Goal: Information Seeking & Learning: Learn about a topic

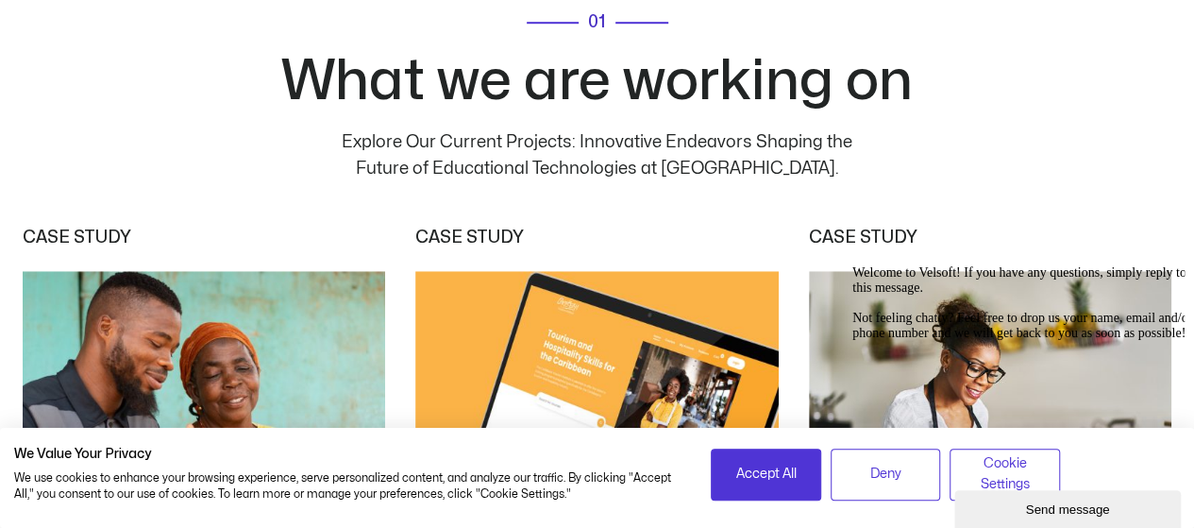
scroll to position [7866, 0]
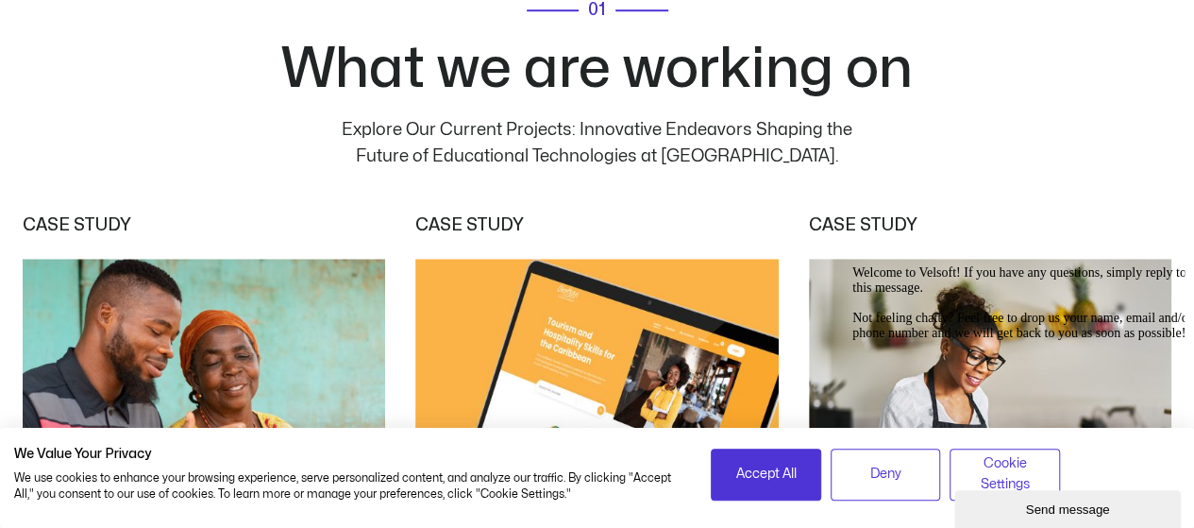
click at [952, 120] on div "01 What we are working on Explore Our Current Projects: Innovative Endeavors Sh…" at bounding box center [597, 458] width 1149 height 1291
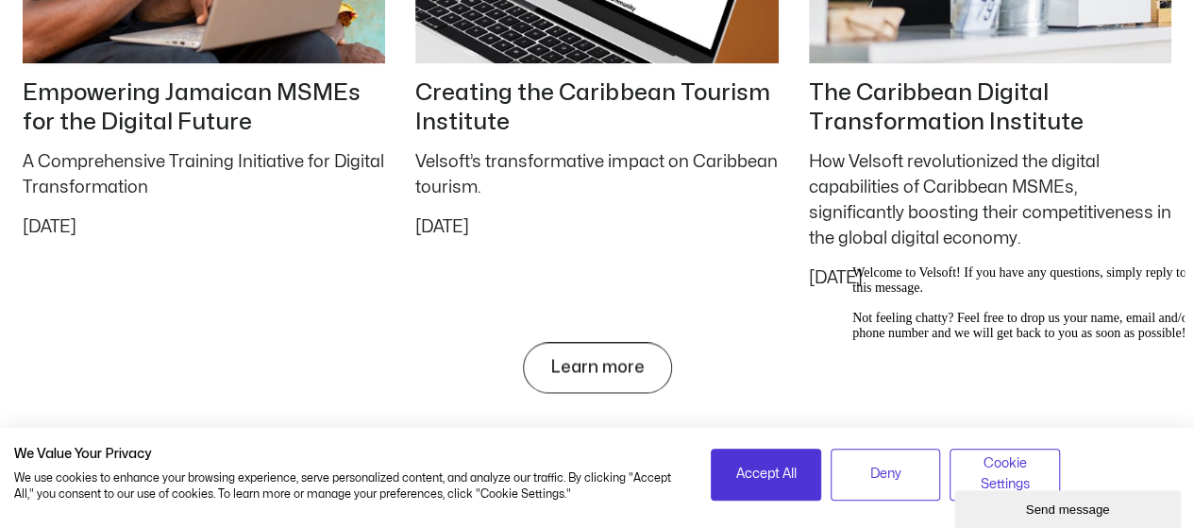
scroll to position [8388, 0]
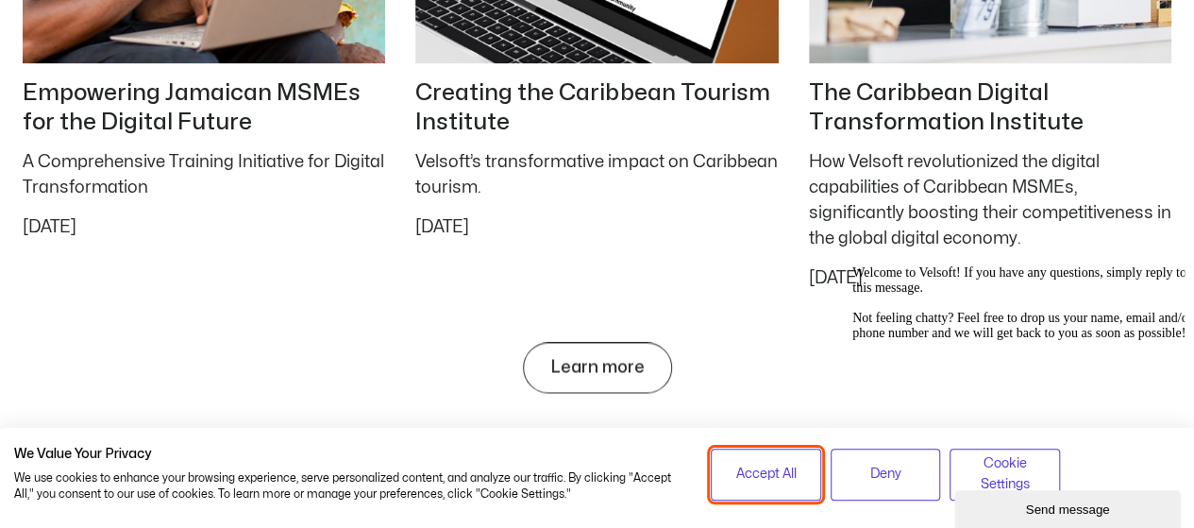
click at [769, 474] on span "Accept All" at bounding box center [765, 473] width 60 height 21
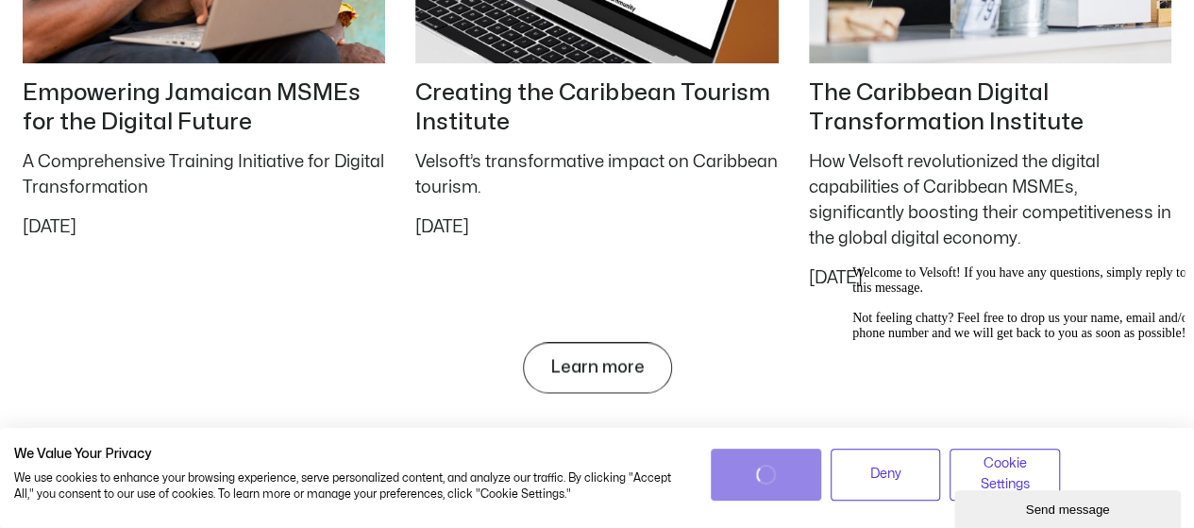
click at [862, 341] on div "Welcome to Velsoft! If you have any questions, simply reply to this message. No…" at bounding box center [1022, 302] width 340 height 75
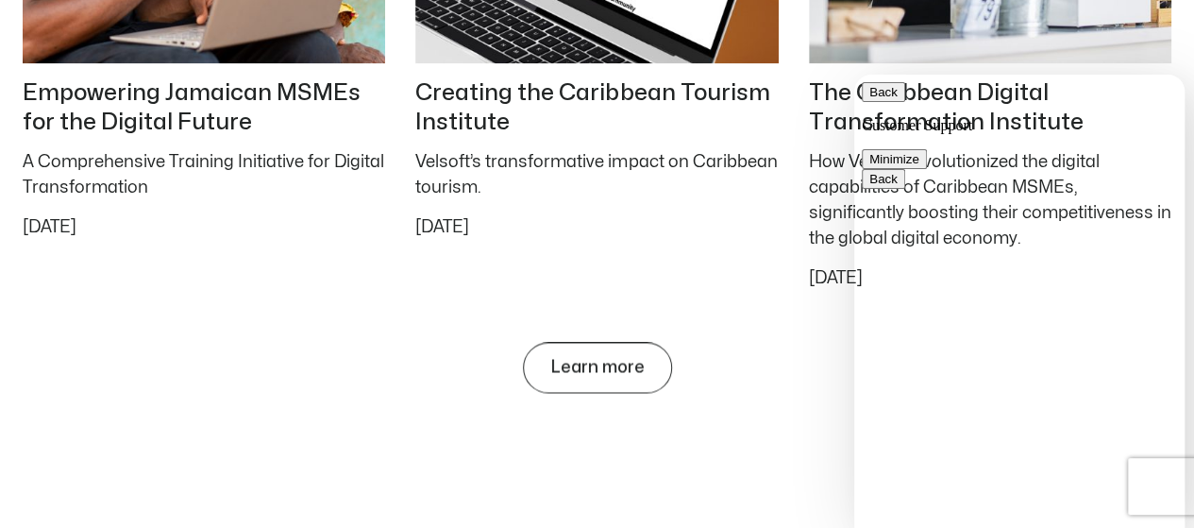
drag, startPoint x: 871, startPoint y: 162, endPoint x: 813, endPoint y: 327, distance: 174.9
click at [854, 327] on html "Back Customer Support Minimize Back Powered by tawk.to Customer Support Welcome…" at bounding box center [1019, 301] width 330 height 453
click at [927, 149] on button "Minimize" at bounding box center [894, 159] width 65 height 20
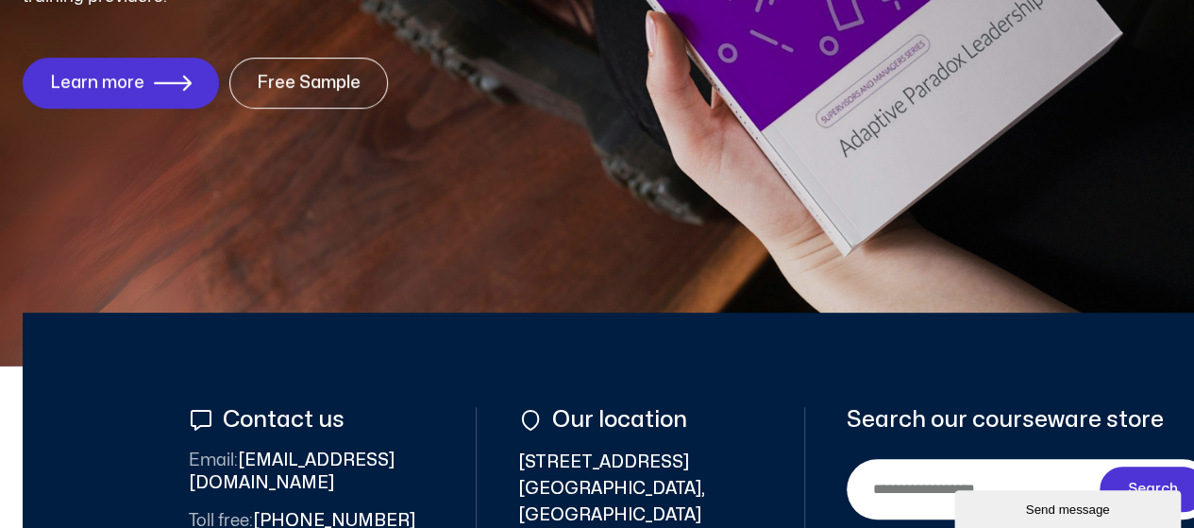
scroll to position [0, 0]
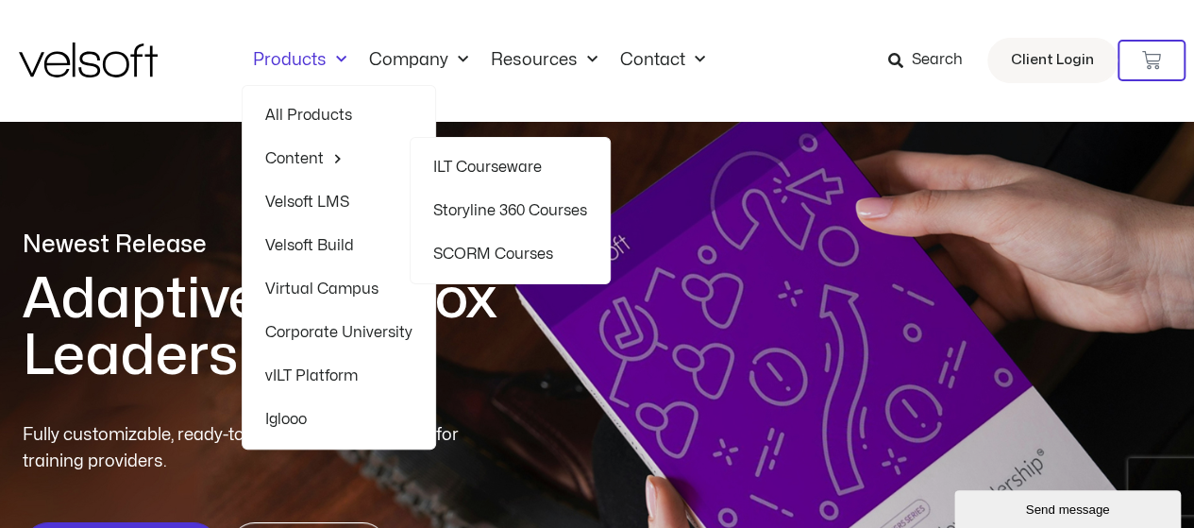
click at [458, 171] on link "ILT Courseware" at bounding box center [510, 166] width 154 height 43
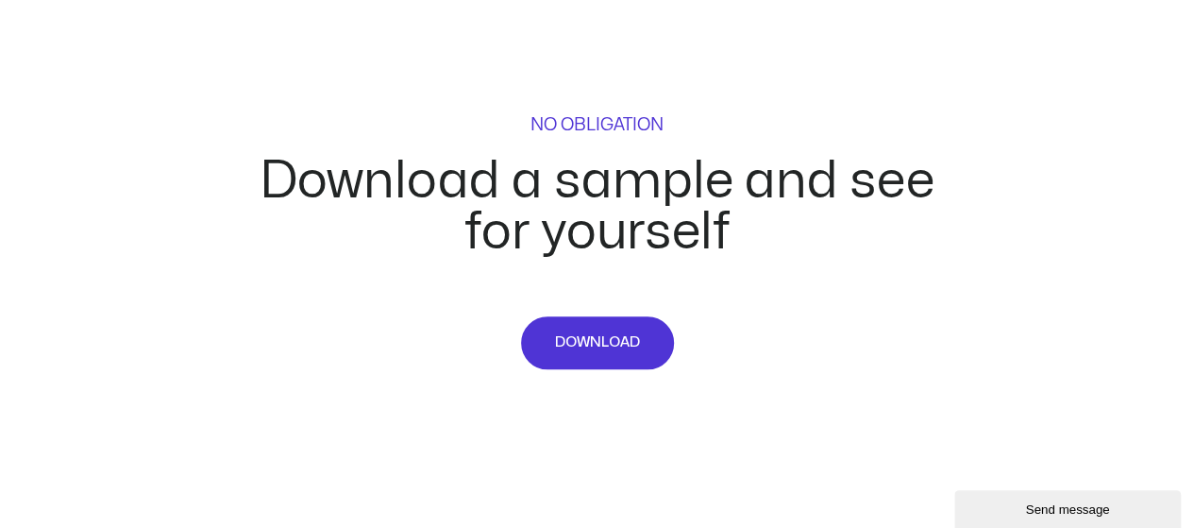
scroll to position [8109, 0]
